Goal: Find specific page/section

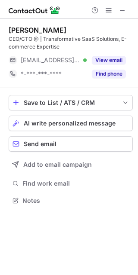
scroll to position [194, 138]
drag, startPoint x: 122, startPoint y: 10, endPoint x: 83, endPoint y: 10, distance: 38.7
click at [122, 10] on span at bounding box center [121, 10] width 7 height 7
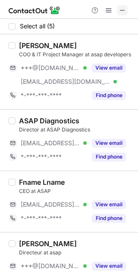
click at [123, 9] on span at bounding box center [122, 10] width 7 height 7
